Goal: Information Seeking & Learning: Learn about a topic

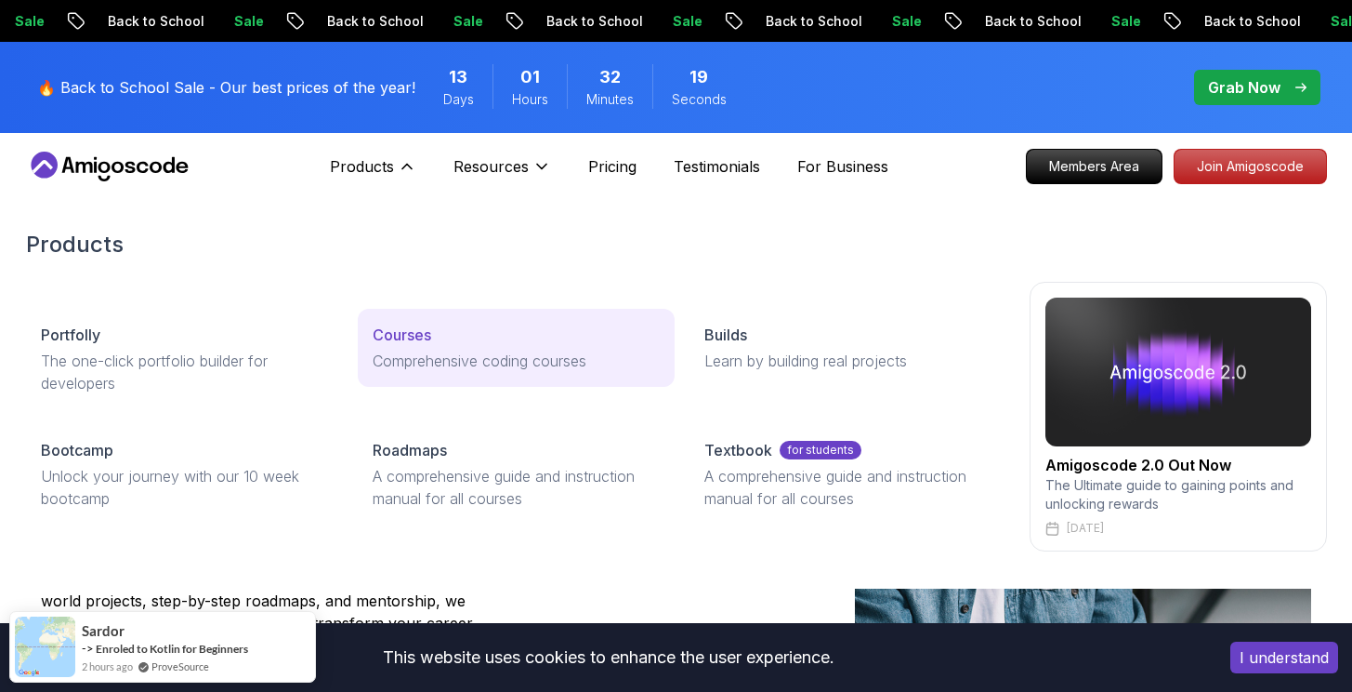
click at [446, 362] on p "Comprehensive coding courses" at bounding box center [516, 361] width 287 height 22
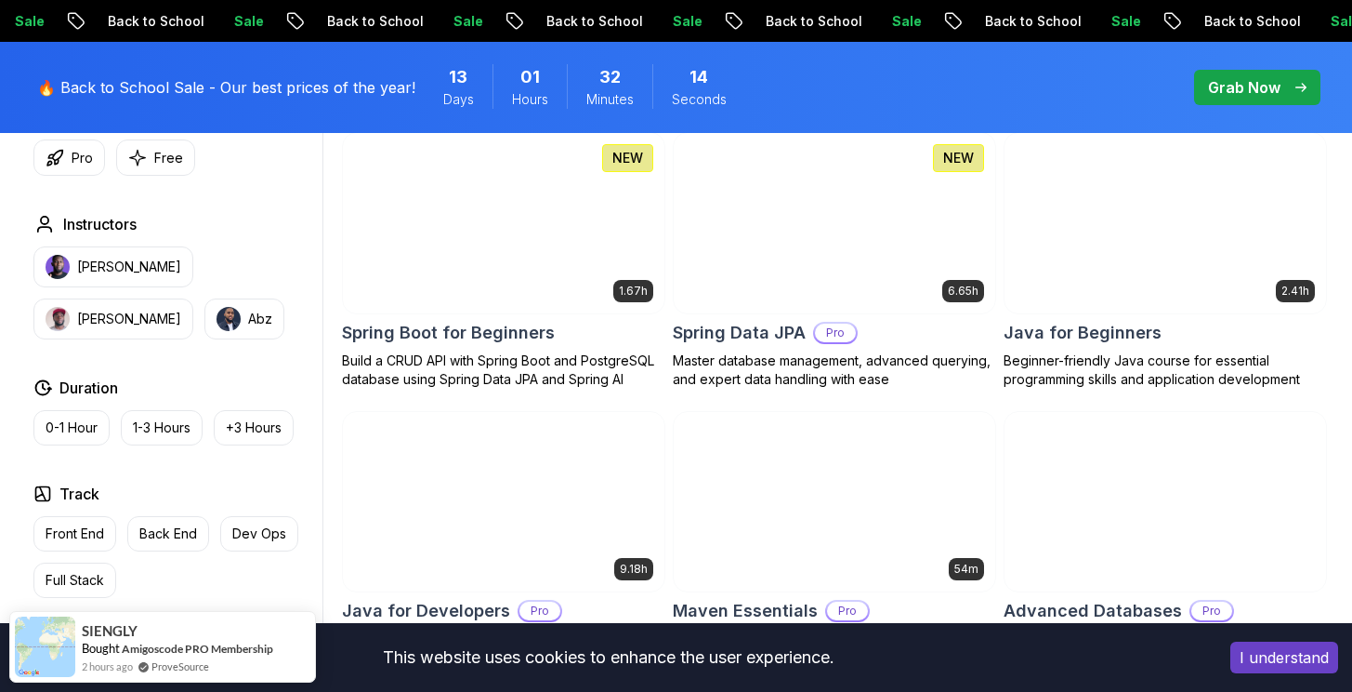
scroll to position [904, 0]
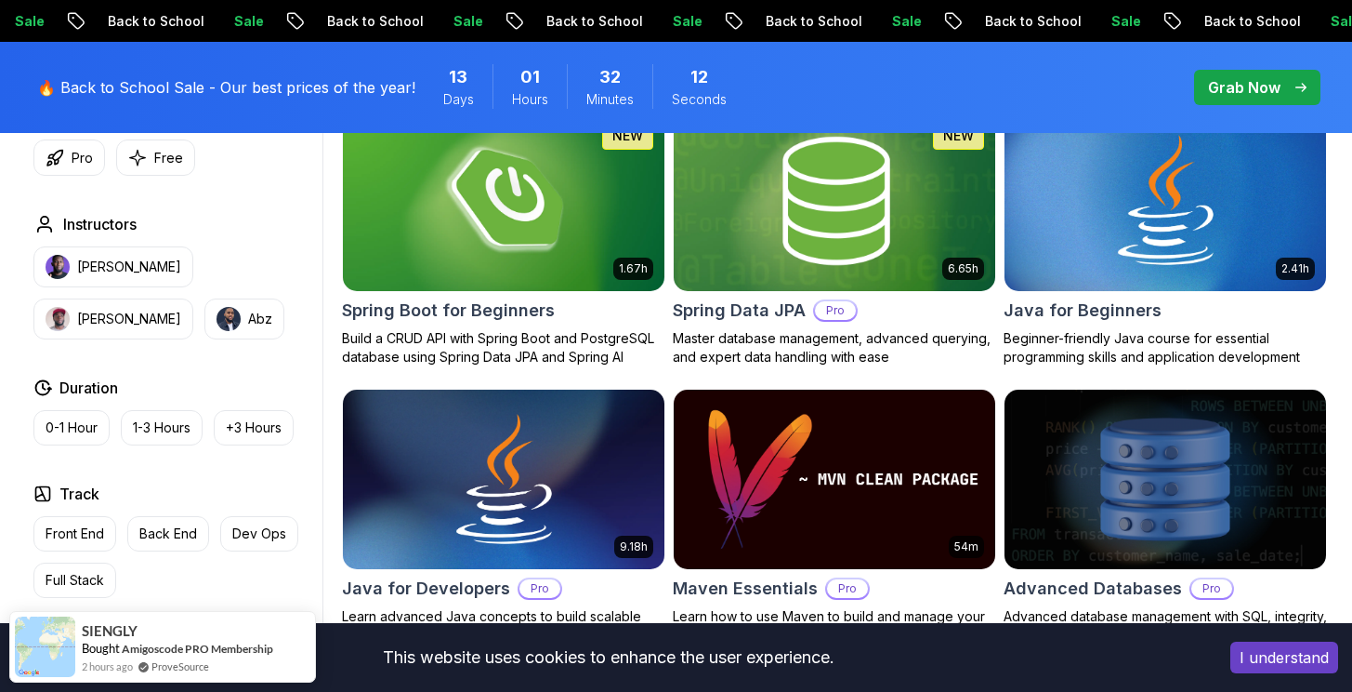
click at [788, 292] on div "6.65h NEW Spring Data JPA Pro Master database management, advanced querying, an…" at bounding box center [834, 238] width 323 height 257
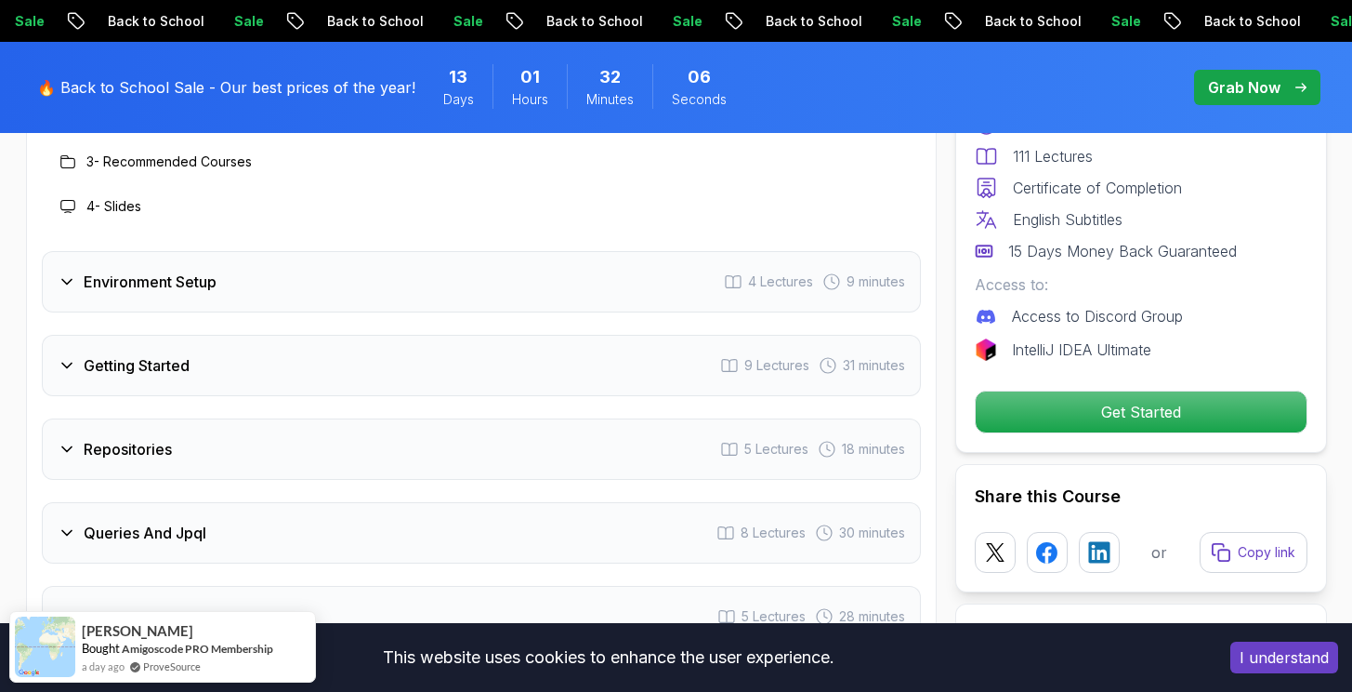
scroll to position [2260, 0]
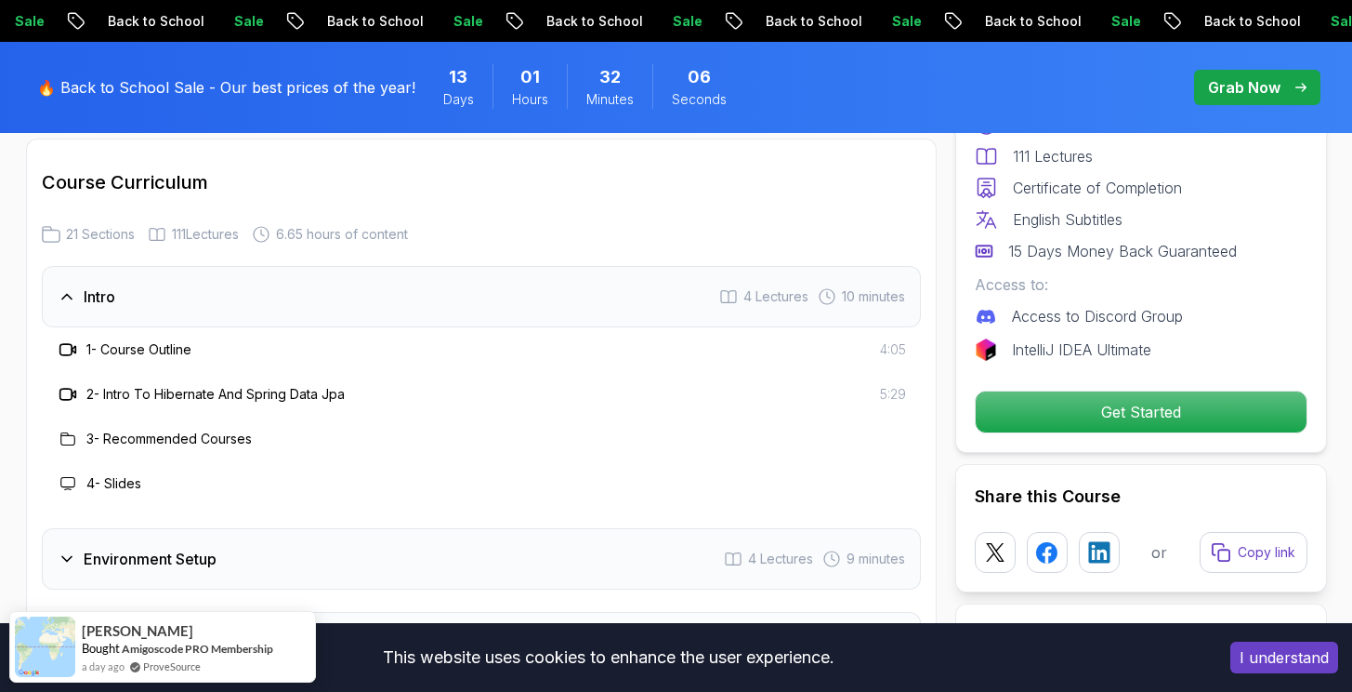
click at [550, 541] on div "Environment Setup 4 Lectures 9 minutes" at bounding box center [481, 558] width 879 height 61
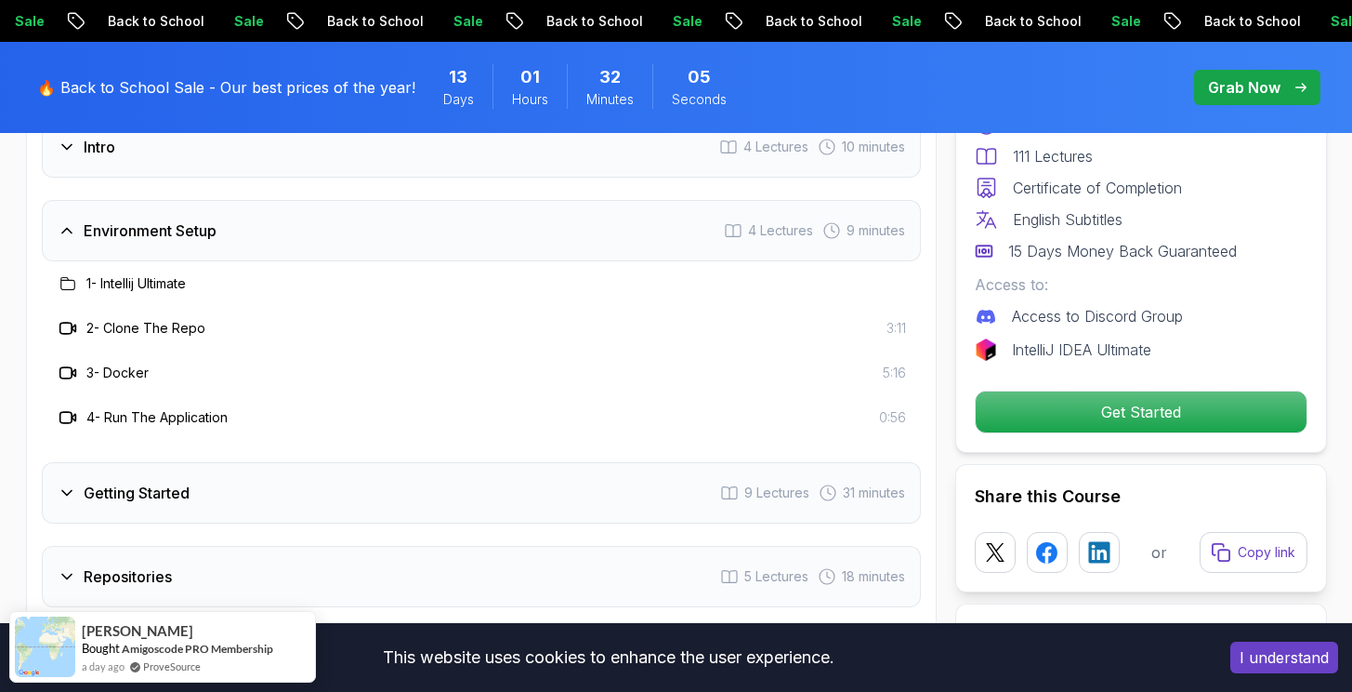
scroll to position [2526, 0]
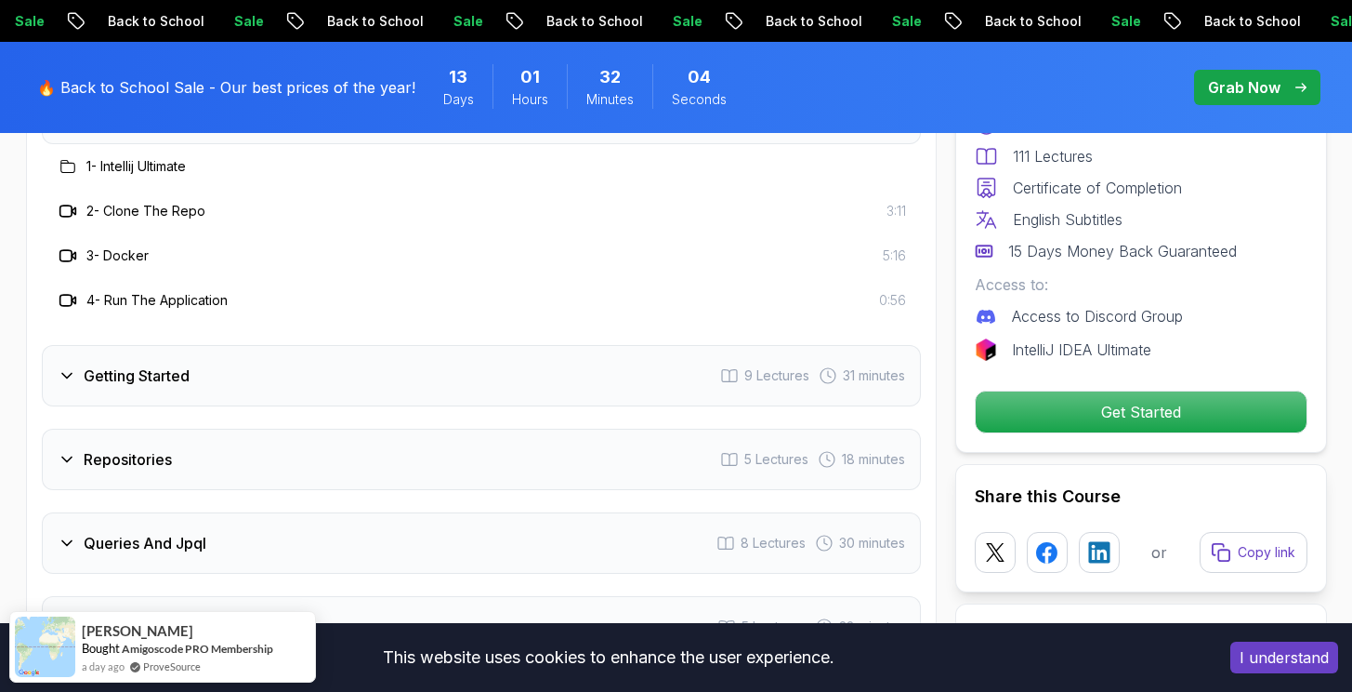
click at [273, 345] on div "Getting Started 9 Lectures 31 minutes" at bounding box center [481, 375] width 879 height 61
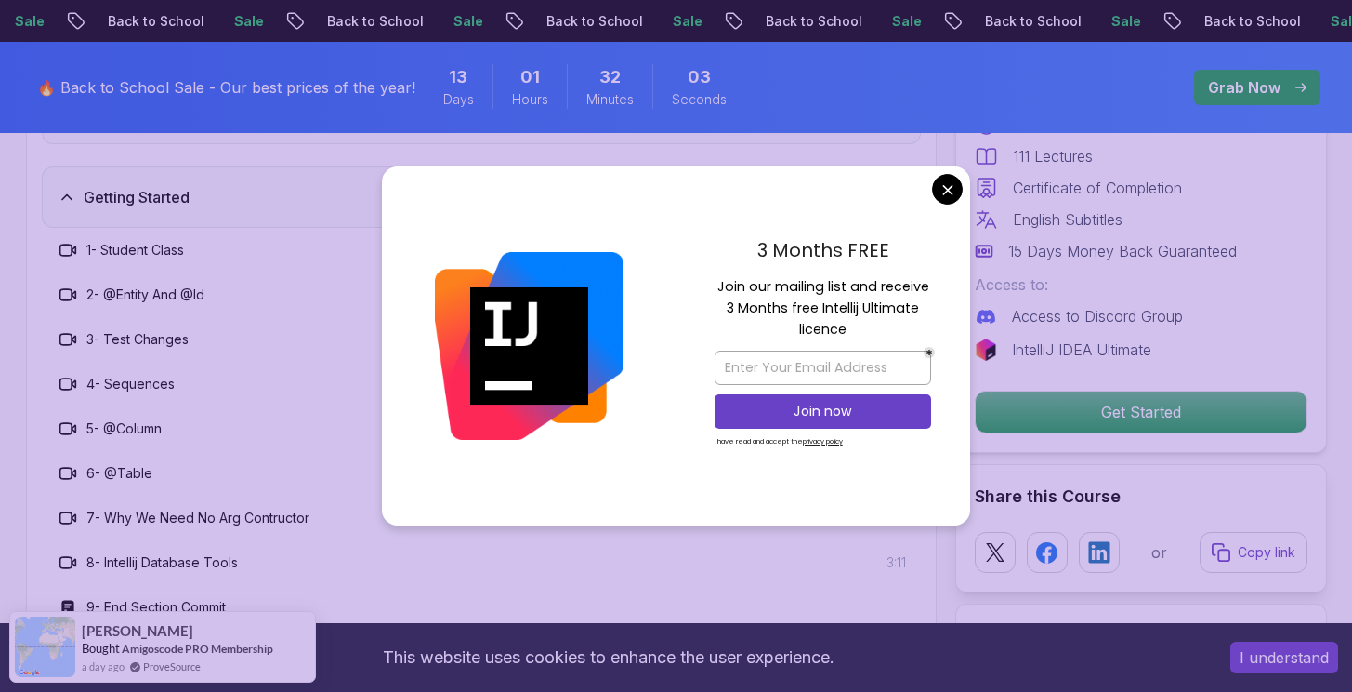
scroll to position [2547, 0]
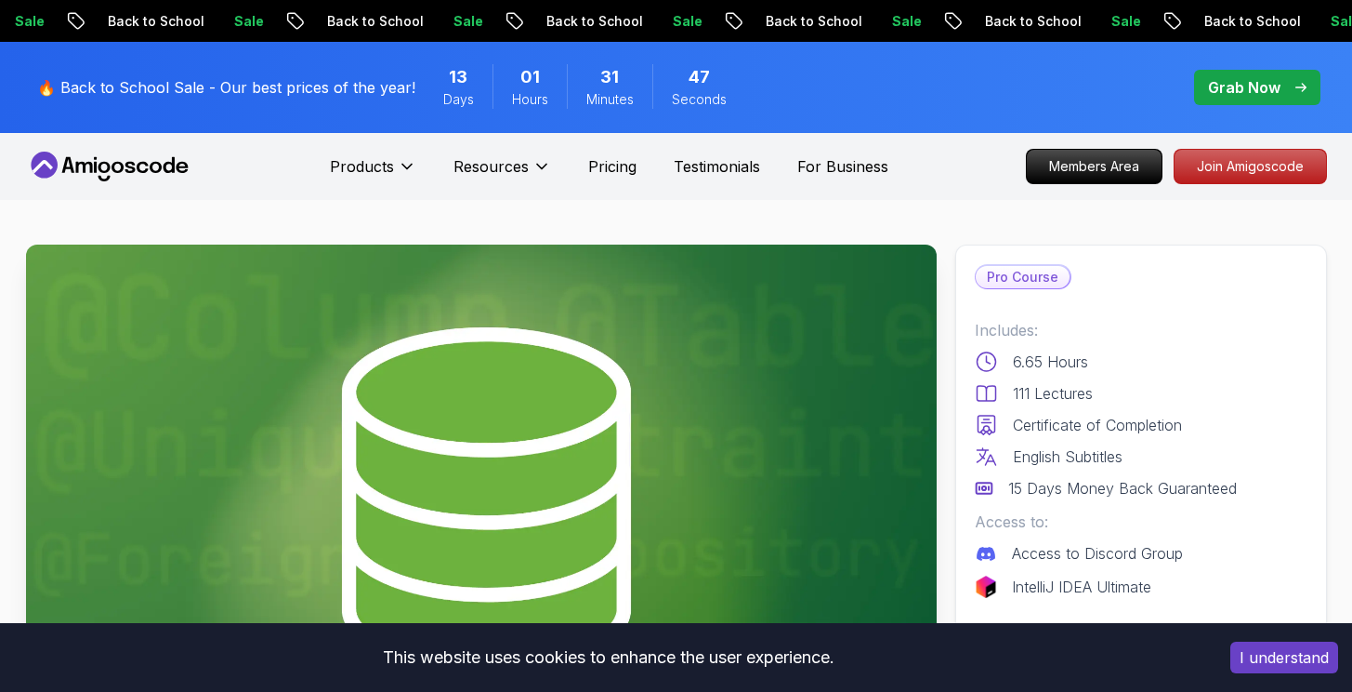
scroll to position [0, 0]
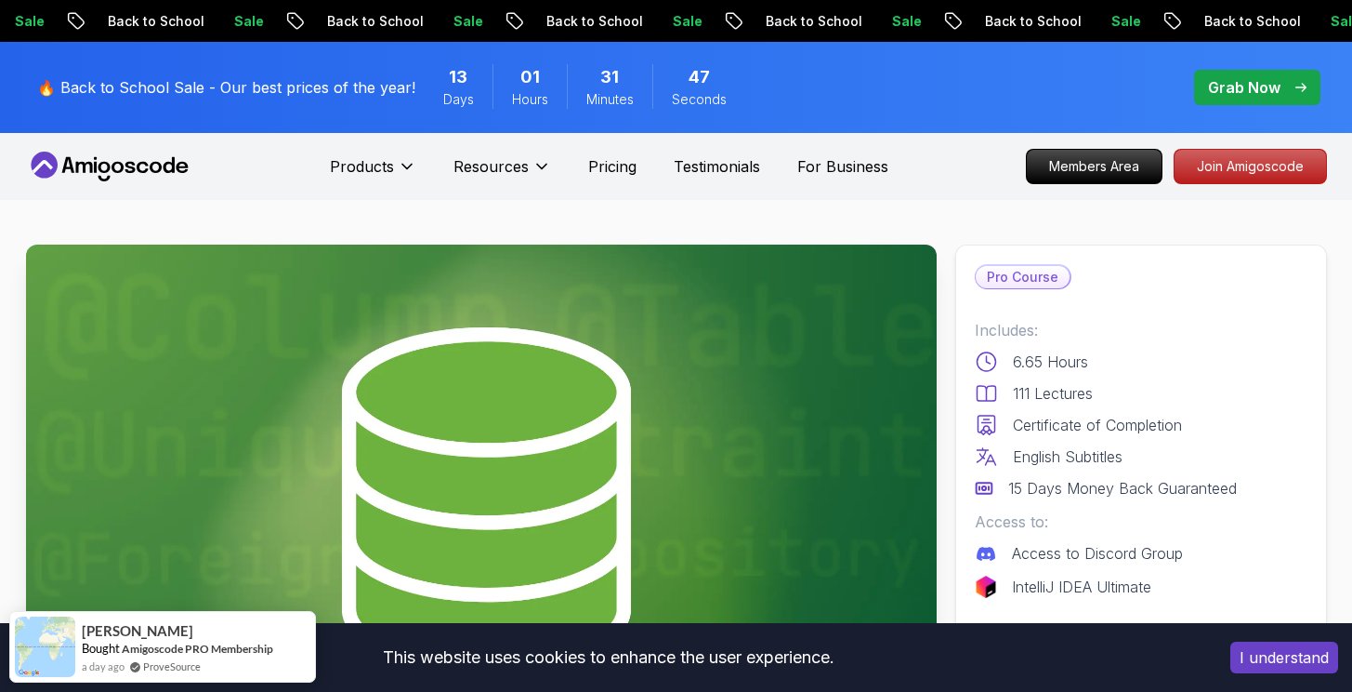
click at [662, 511] on img at bounding box center [481, 500] width 911 height 512
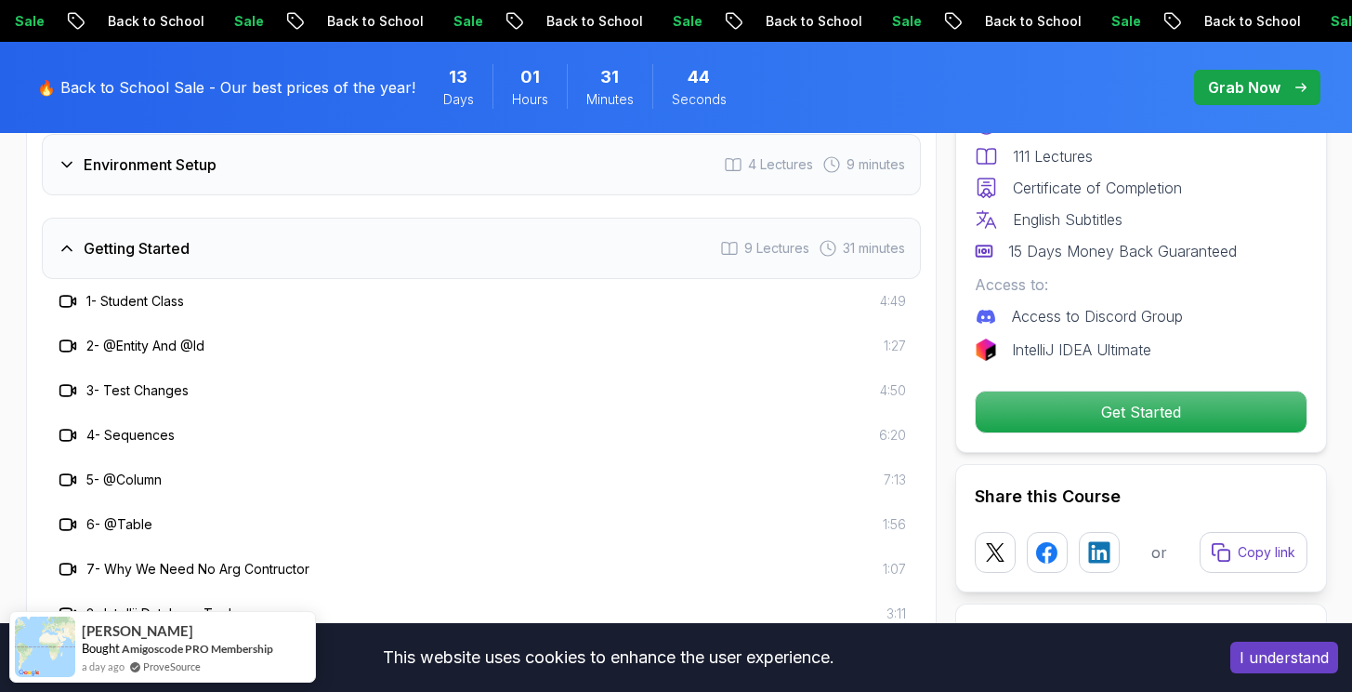
scroll to position [2554, 0]
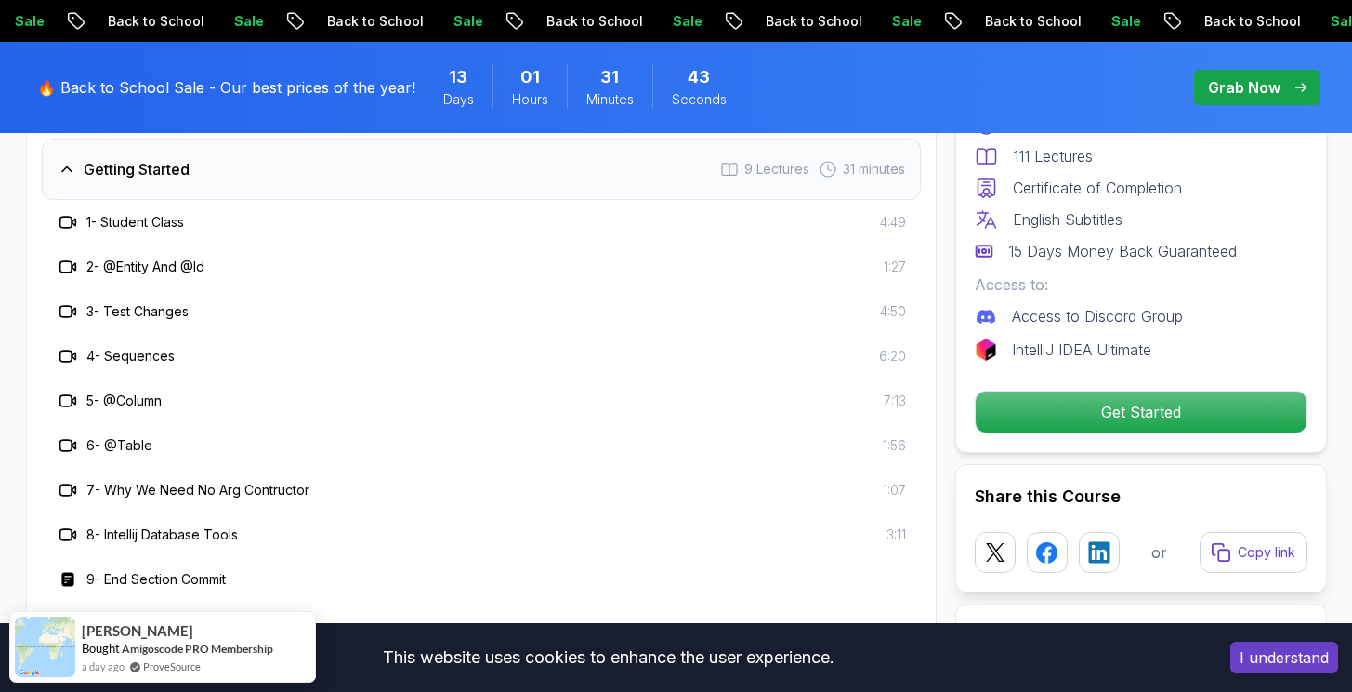
click at [162, 389] on div "5 - @Column" at bounding box center [109, 400] width 105 height 22
click at [152, 391] on h3 "5 - @Column" at bounding box center [123, 400] width 75 height 19
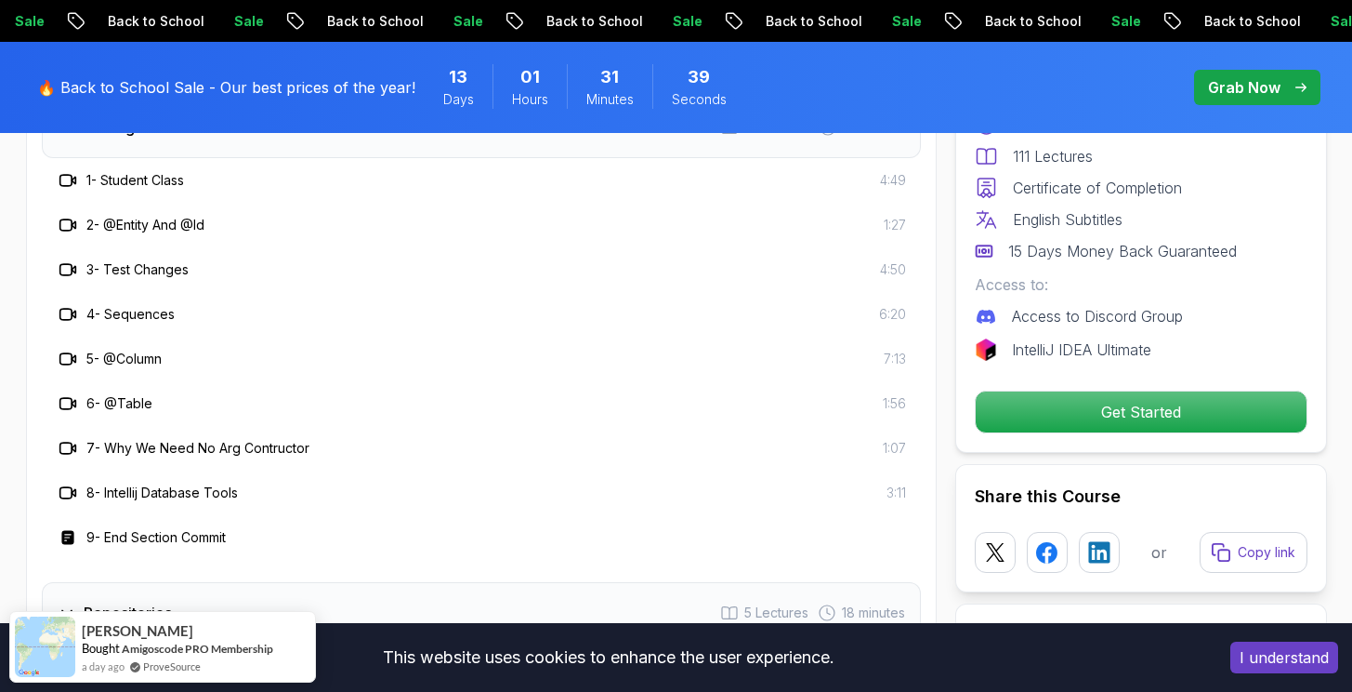
scroll to position [2606, 0]
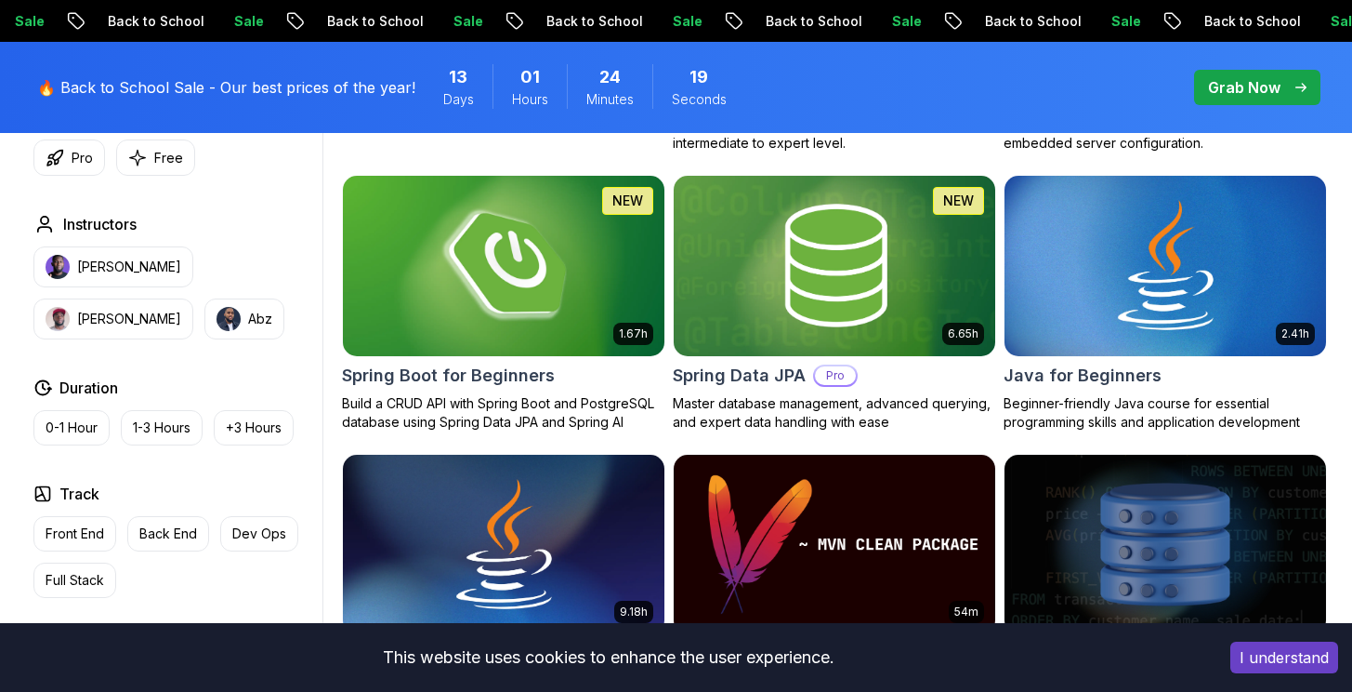
scroll to position [826, 0]
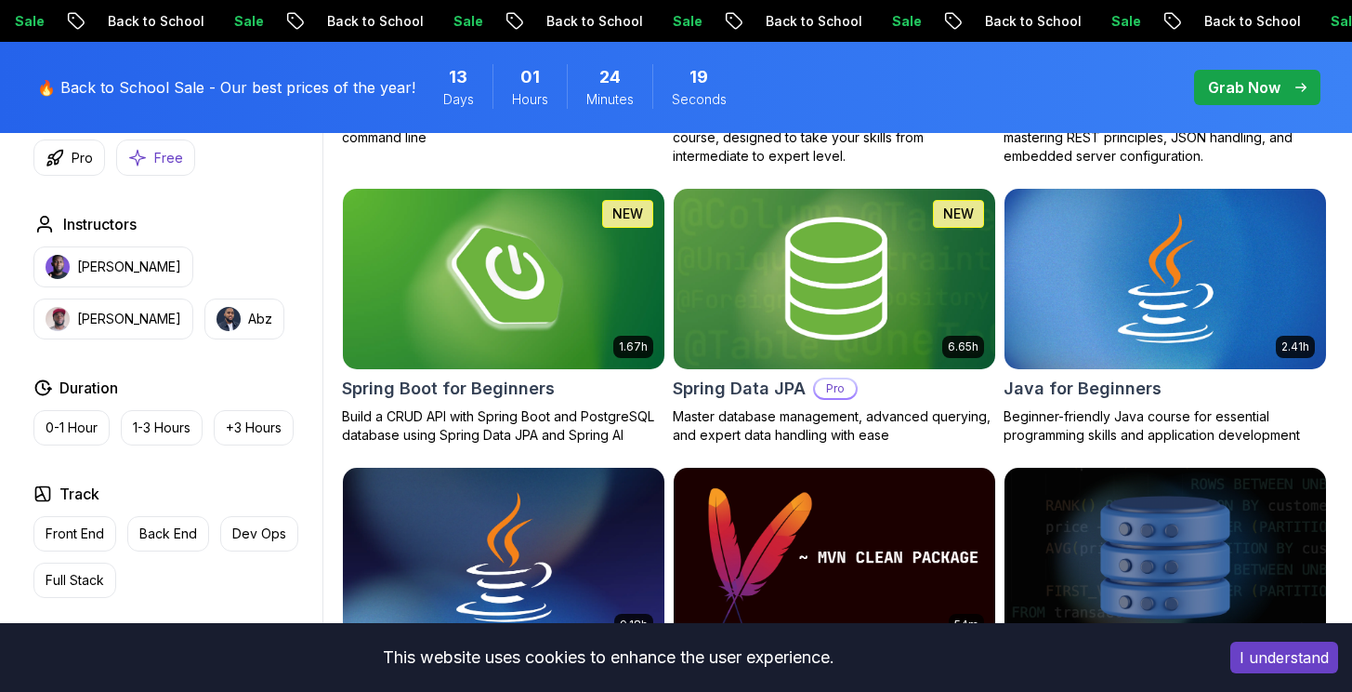
click at [147, 157] on button "Free" at bounding box center [155, 157] width 79 height 36
